Goal: Task Accomplishment & Management: Complete application form

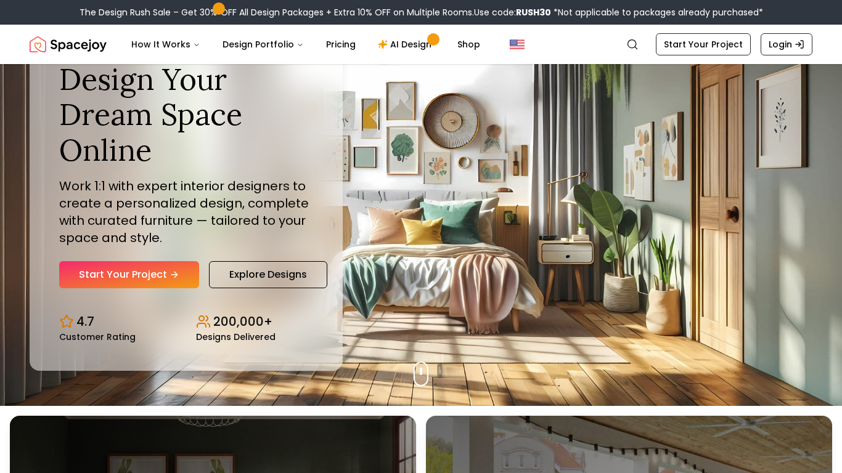
scroll to position [64, 0]
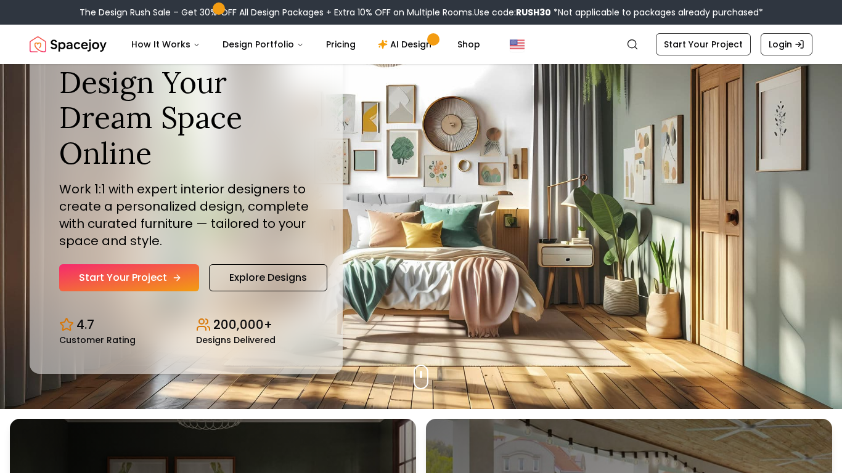
click at [104, 281] on link "Start Your Project" at bounding box center [129, 277] width 140 height 27
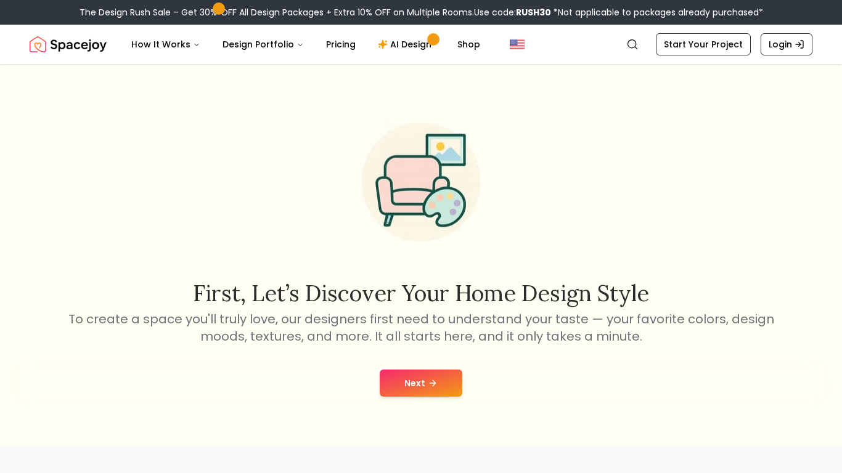
click at [419, 382] on button "Next" at bounding box center [421, 383] width 83 height 27
